Goal: Ask a question: Seek information or help from site administrators or community

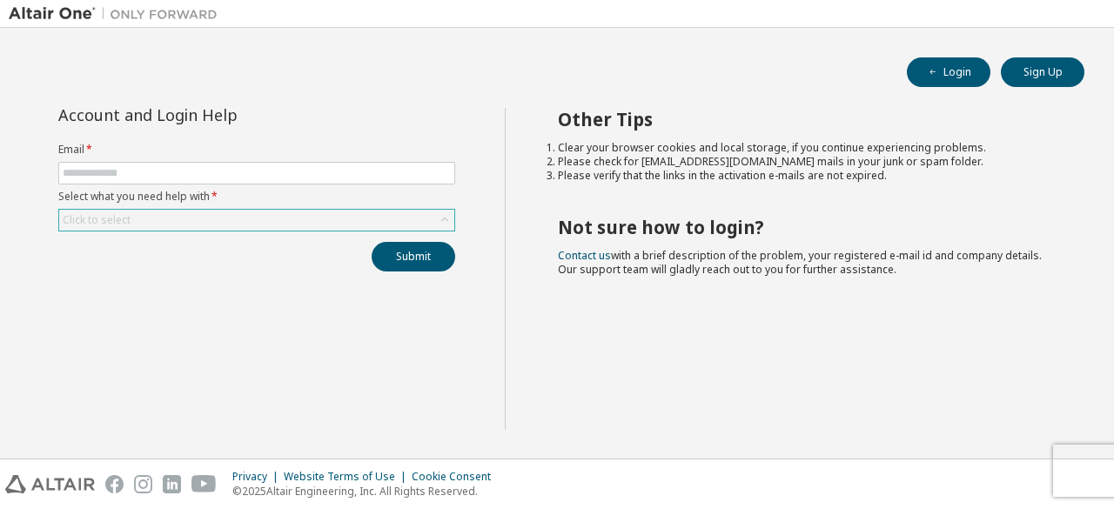
click at [444, 215] on icon at bounding box center [444, 220] width 17 height 17
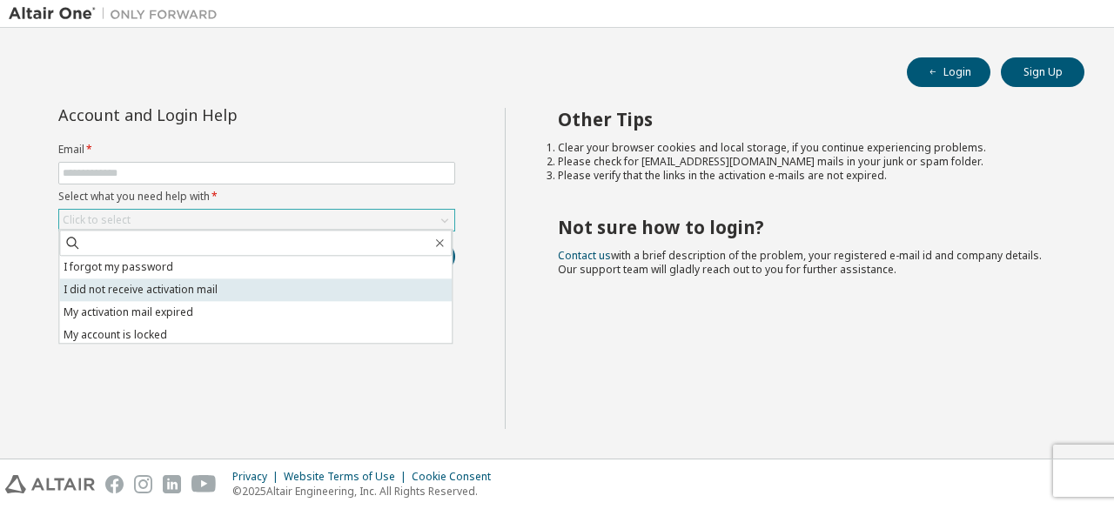
scroll to position [49, 0]
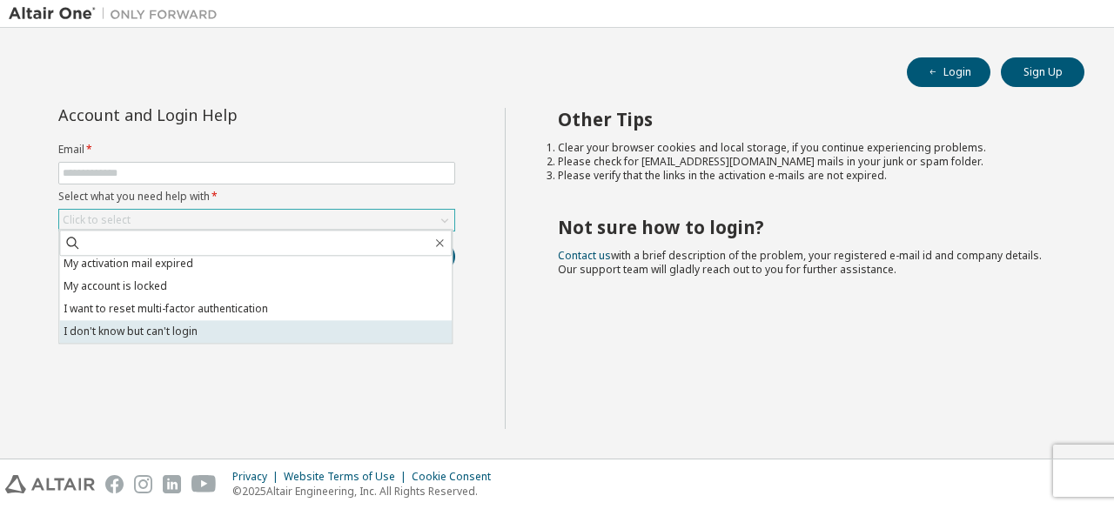
click at [183, 330] on li "I don't know but can't login" at bounding box center [255, 331] width 393 height 23
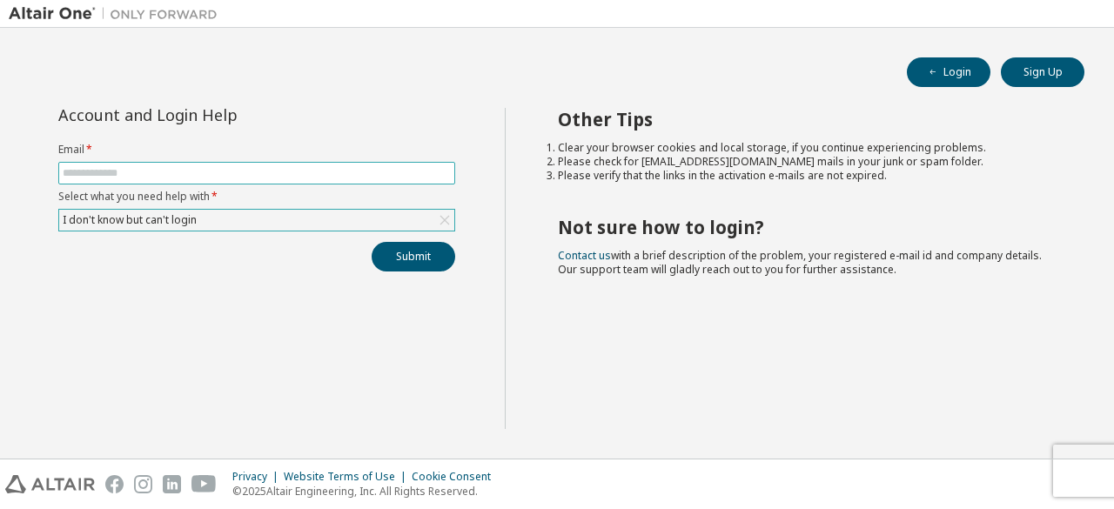
click at [178, 171] on input "text" at bounding box center [257, 173] width 388 height 14
type input "**********"
click at [397, 253] on button "Submit" at bounding box center [414, 257] width 84 height 30
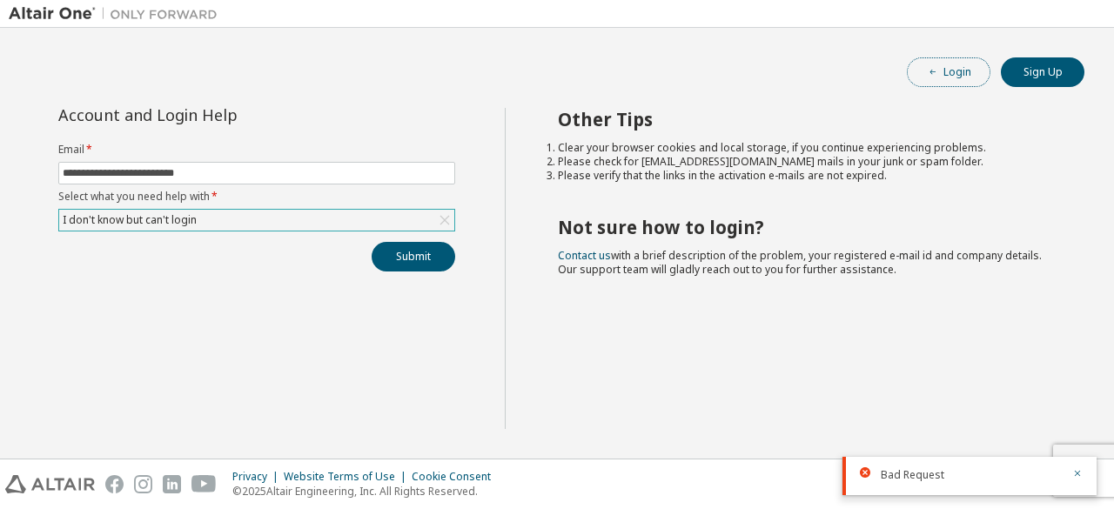
click at [945, 67] on button "Login" at bounding box center [949, 72] width 84 height 30
